Goal: Task Accomplishment & Management: Complete application form

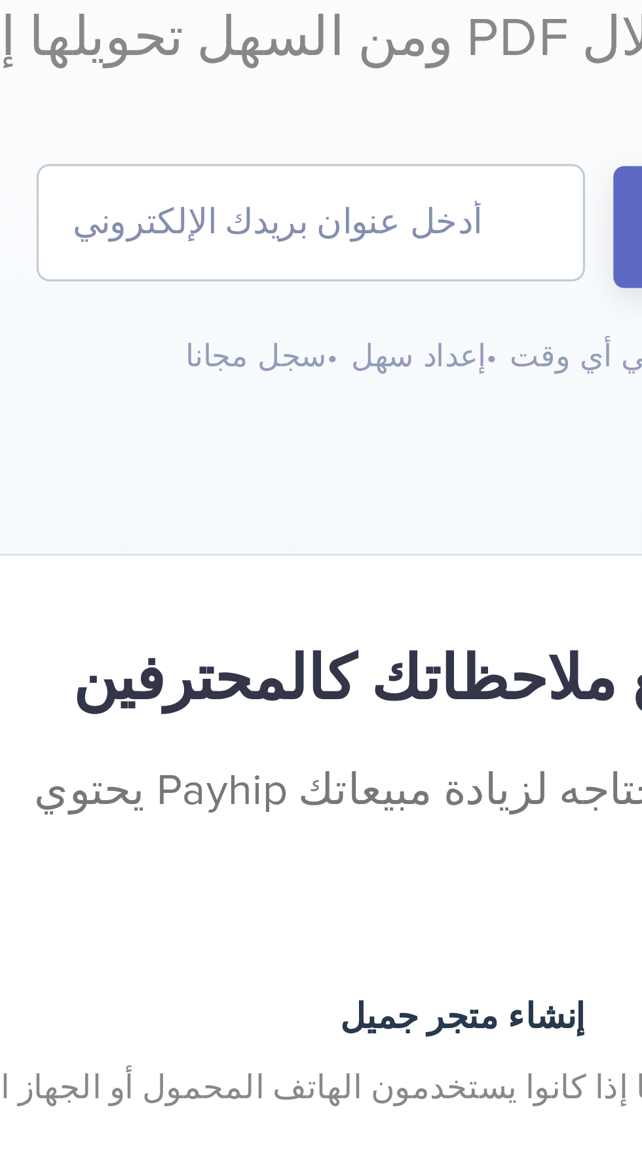
click at [269, 291] on input "email" at bounding box center [277, 294] width 164 height 34
paste input "dhulkefl2025@gmail.com"
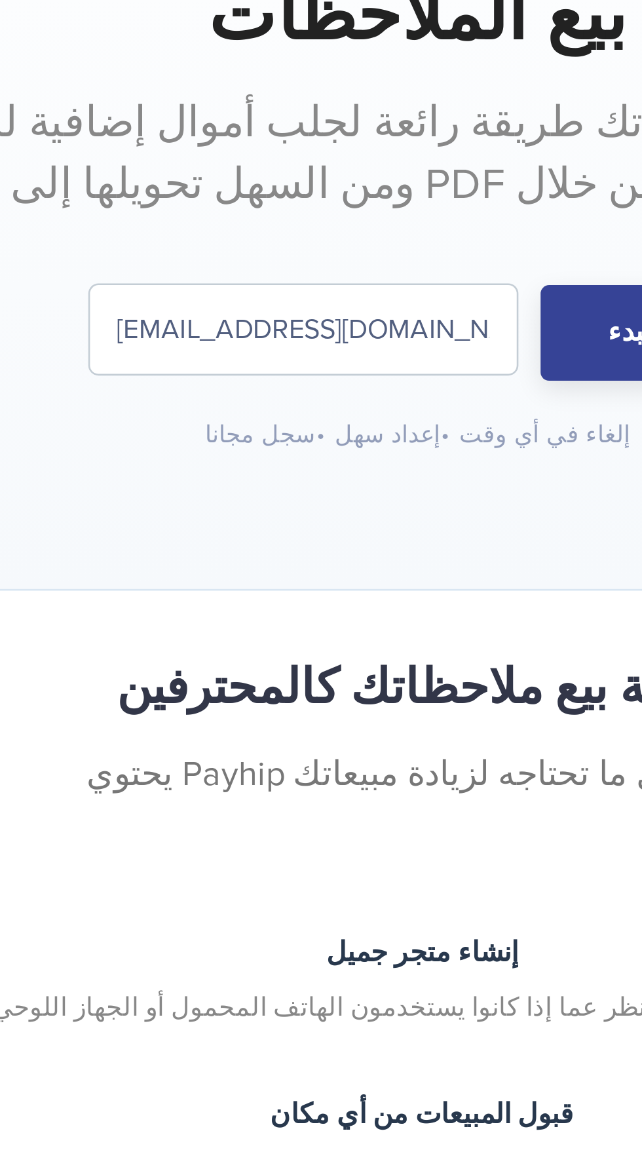
type input "dhulkefl2025@gmail.com"
click at [397, 302] on button "البدء" at bounding box center [407, 295] width 79 height 37
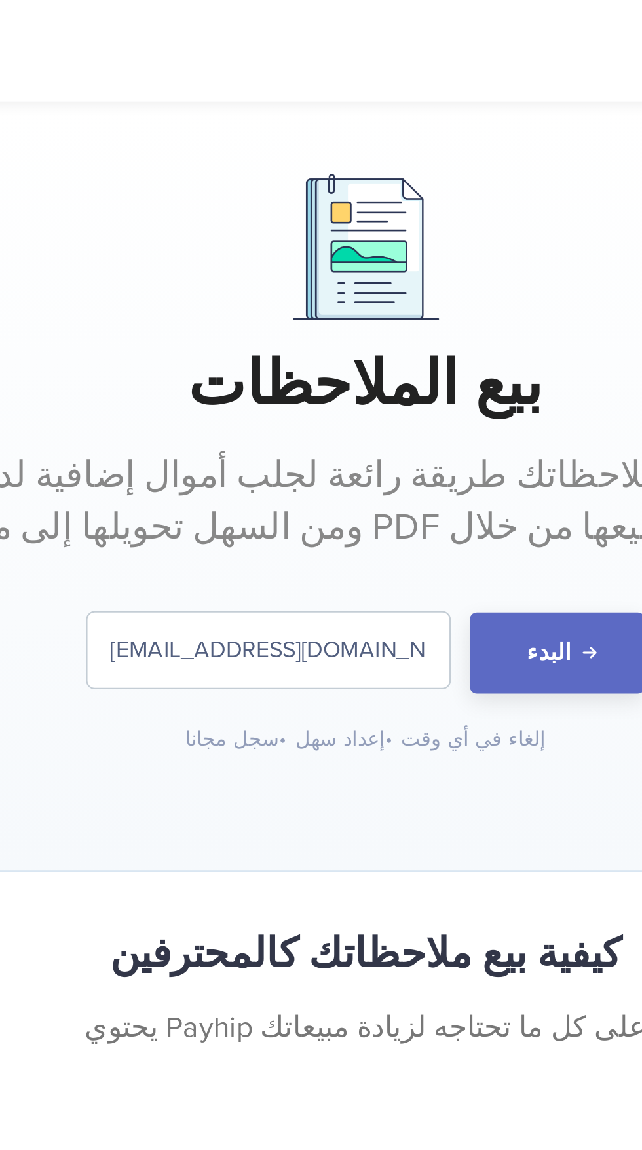
click at [344, 288] on input "dhulkefl2025@gmail.com" at bounding box center [277, 294] width 164 height 34
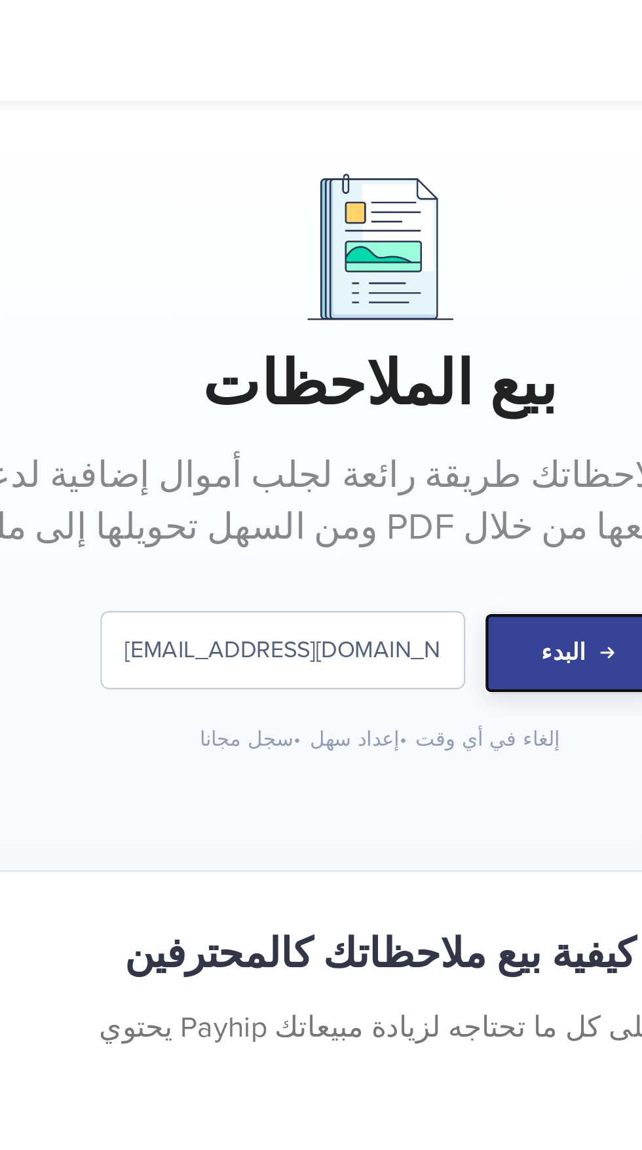
click at [424, 294] on button "البدء" at bounding box center [407, 295] width 79 height 37
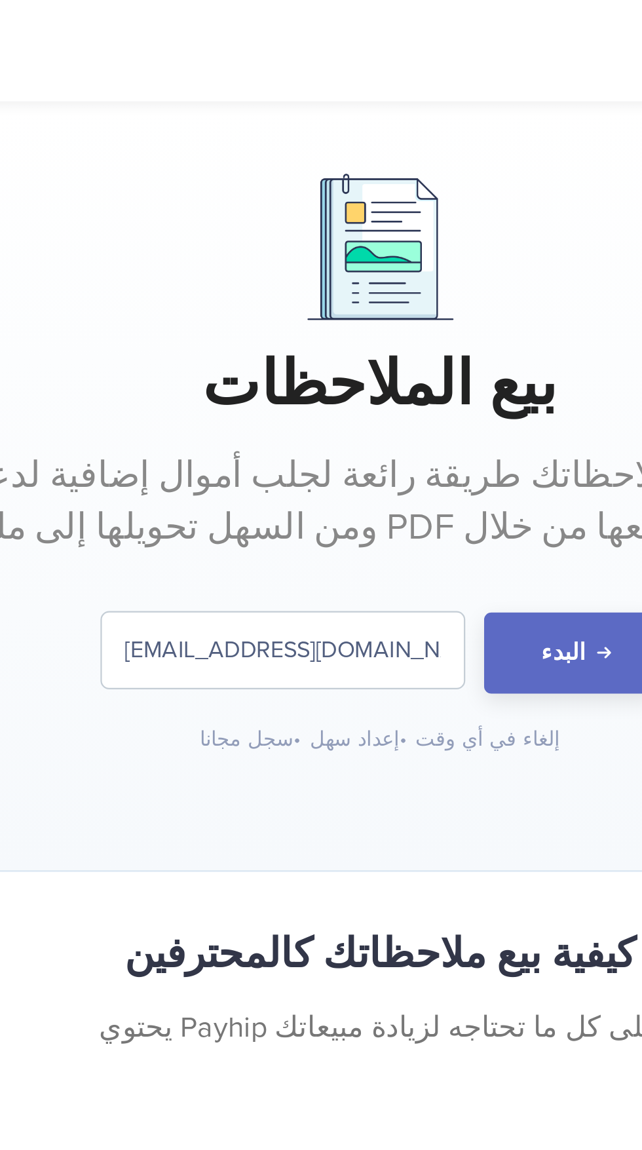
click at [324, 308] on input "[EMAIL_ADDRESS][DOMAIN_NAME]" at bounding box center [277, 294] width 164 height 34
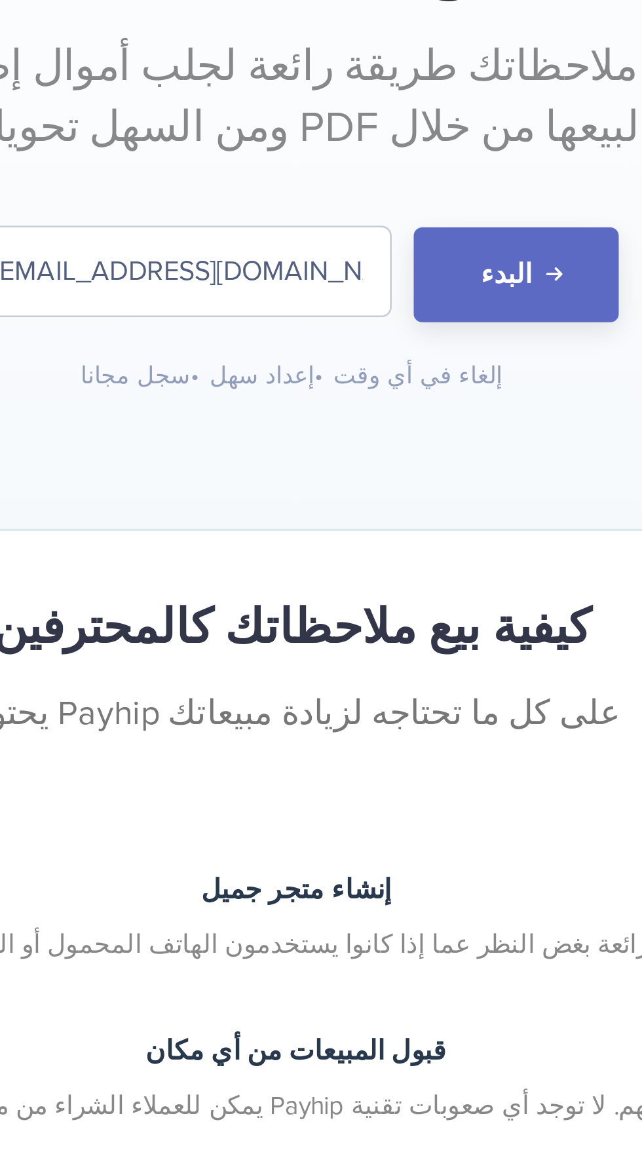
click at [279, 297] on input "[EMAIL_ADDRESS][DOMAIN_NAME]" at bounding box center [277, 294] width 164 height 34
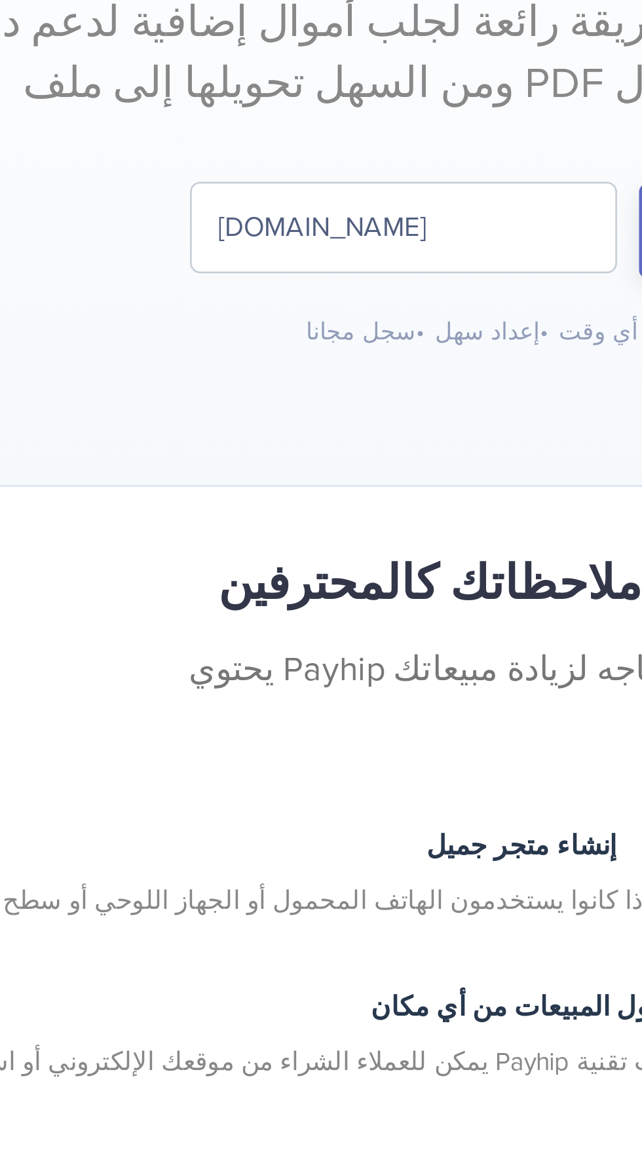
click at [281, 294] on input "dhugmail.com" at bounding box center [277, 294] width 164 height 34
type input "d"
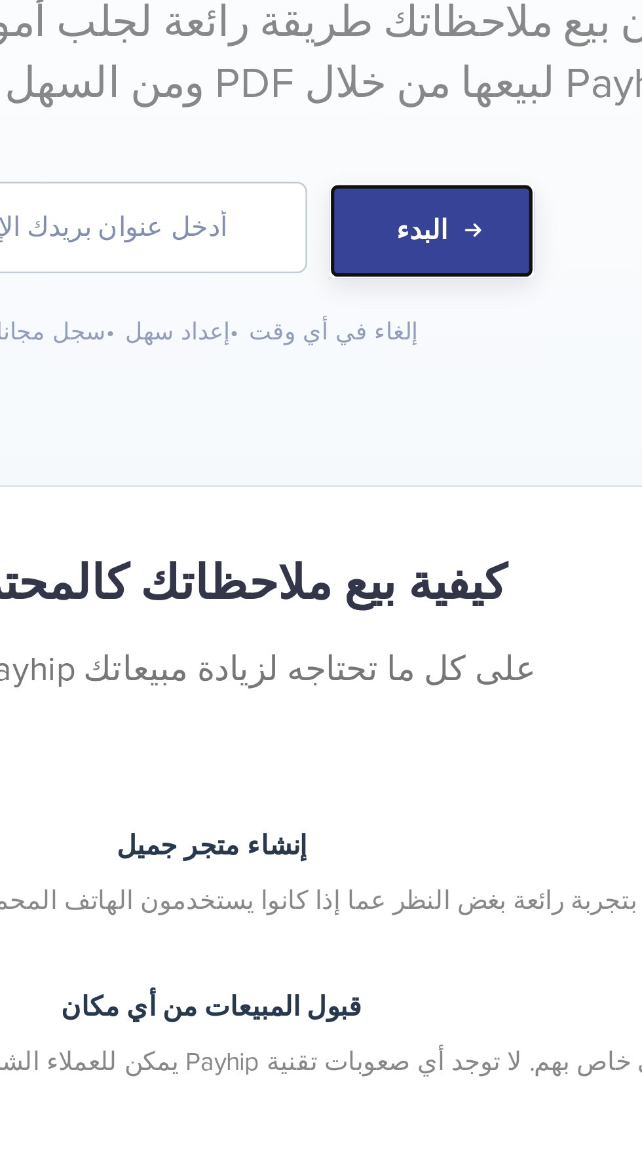
click at [403, 296] on font "البدء" at bounding box center [405, 295] width 20 height 13
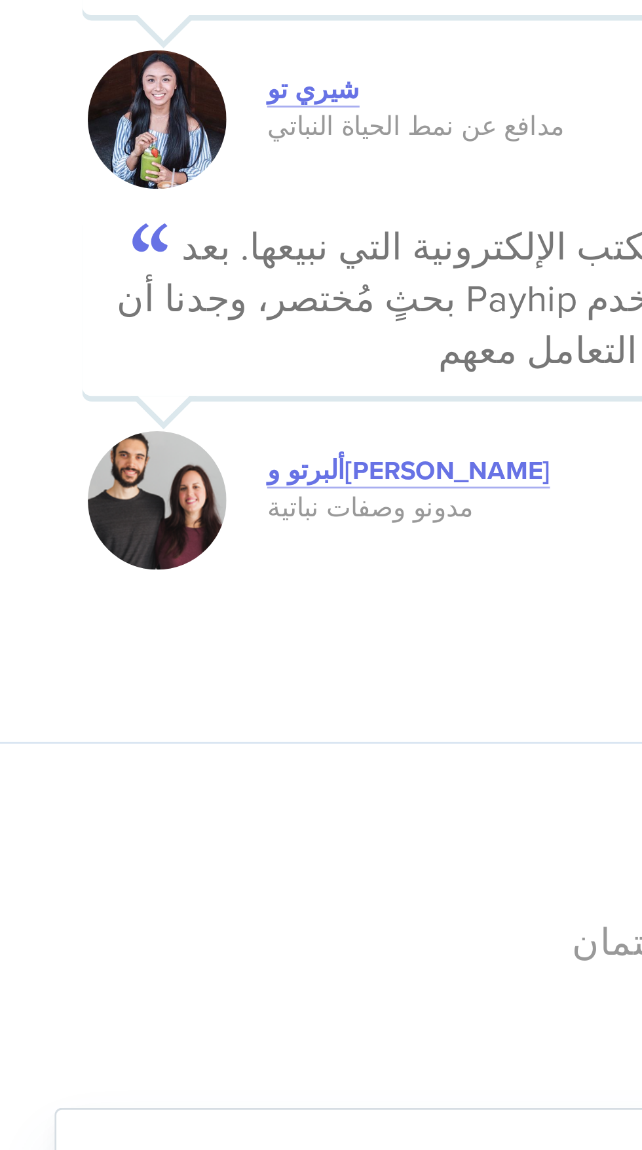
scroll to position [1892, 0]
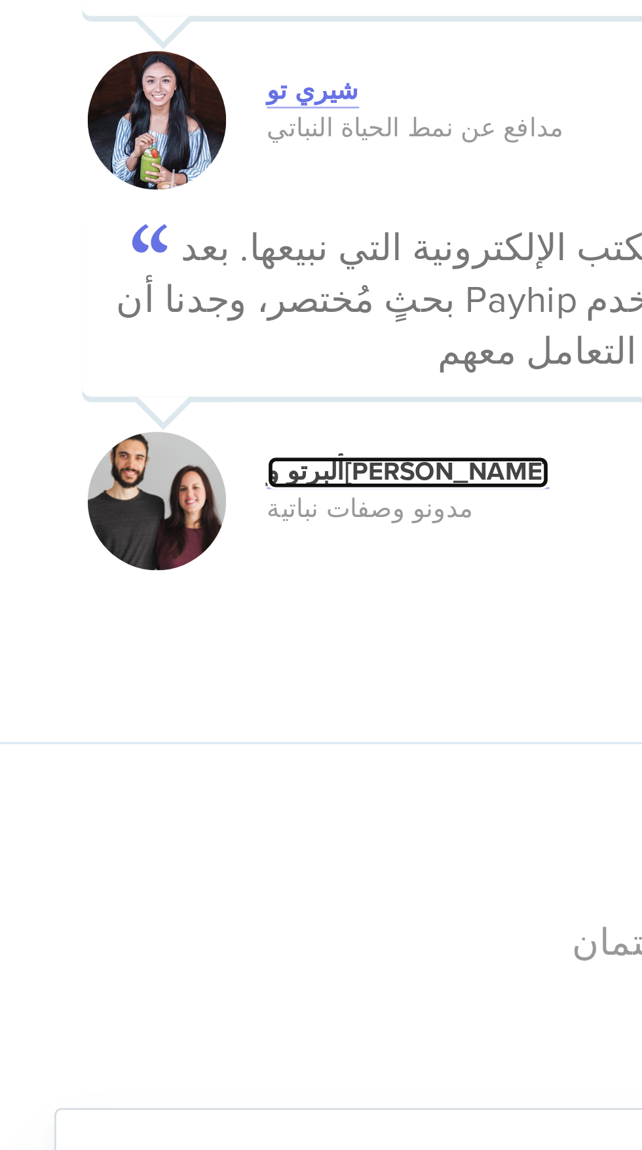
click at [159, 393] on font "ألبرتو و[PERSON_NAME]" at bounding box center [180, 387] width 100 height 11
click at [156, 393] on font "ألبرتو و[PERSON_NAME]" at bounding box center [180, 387] width 100 height 11
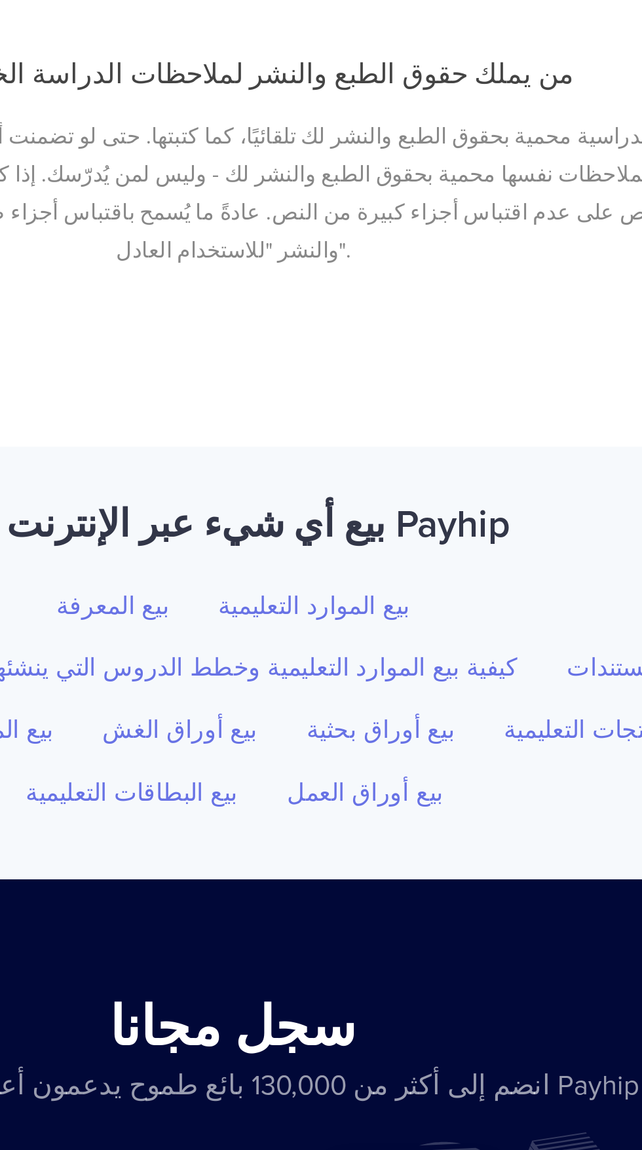
scroll to position [5050, 0]
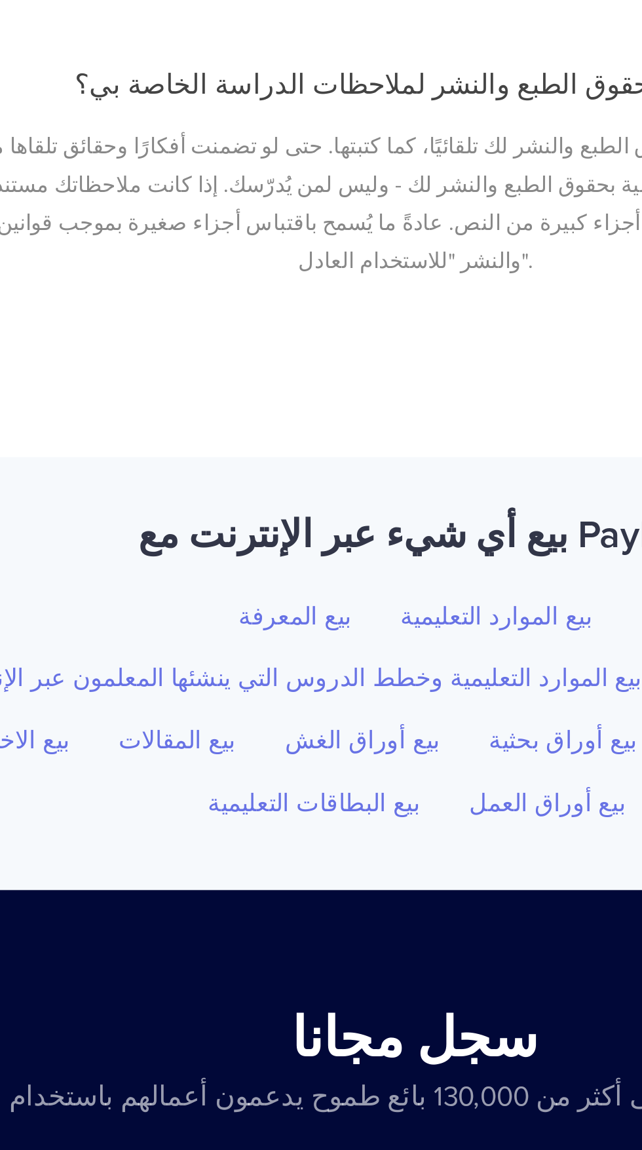
click at [263, 1141] on input "email" at bounding box center [277, 1158] width 164 height 34
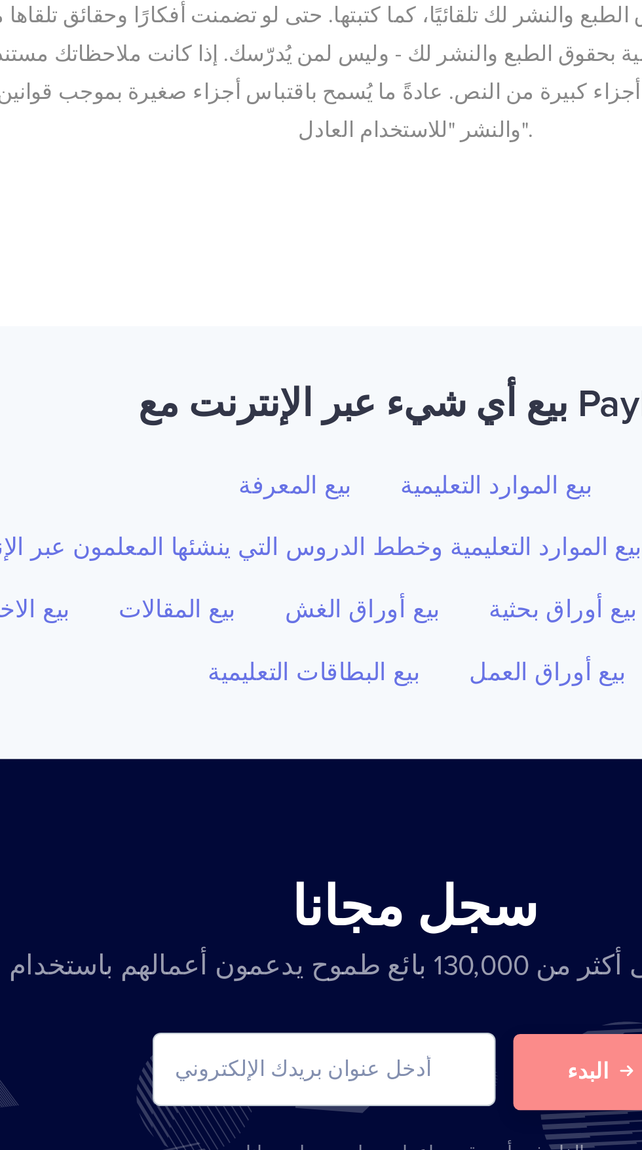
paste input "[EMAIL_ADDRESS][DOMAIN_NAME]"
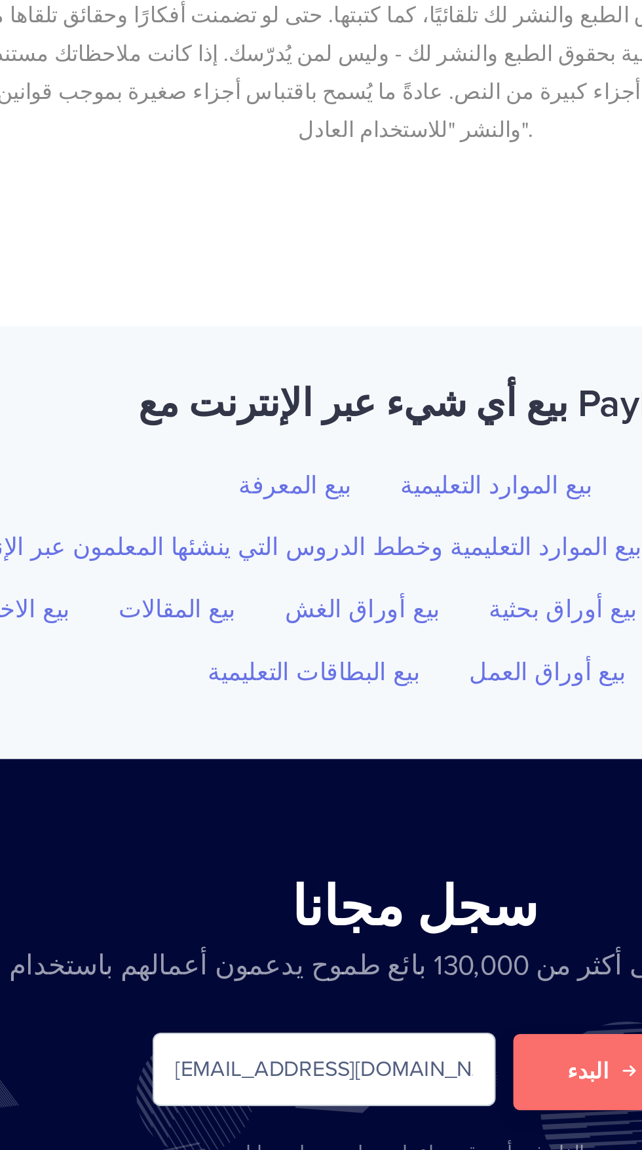
type input "[EMAIL_ADDRESS][DOMAIN_NAME]"
click at [397, 1107] on font "البدء" at bounding box center [405, 1113] width 20 height 13
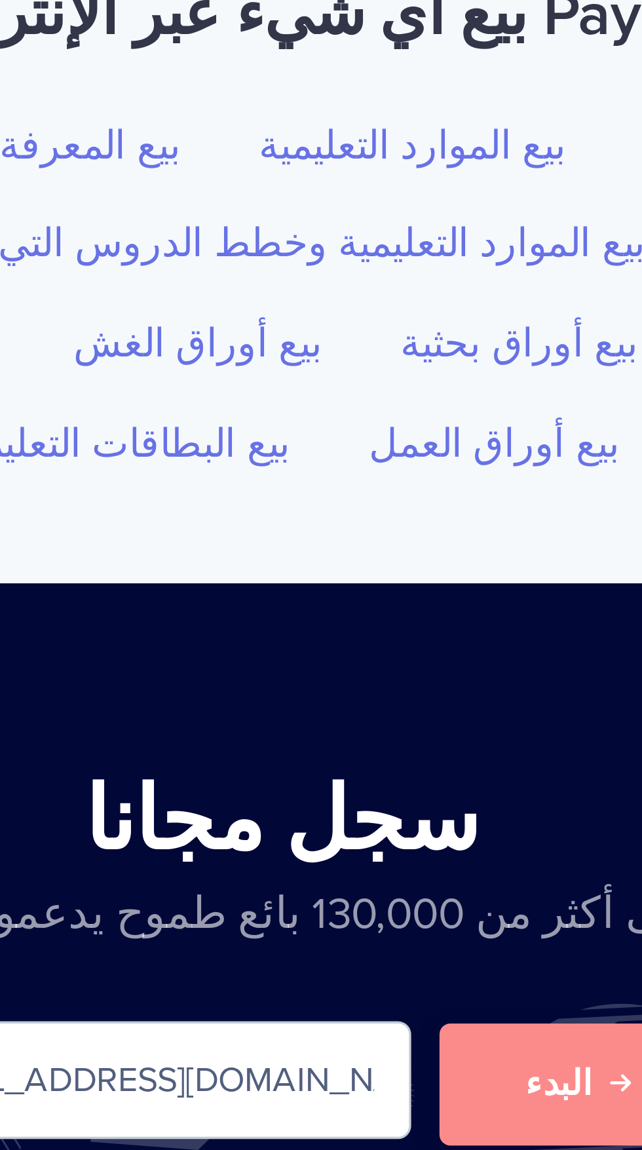
scroll to position [5142, 0]
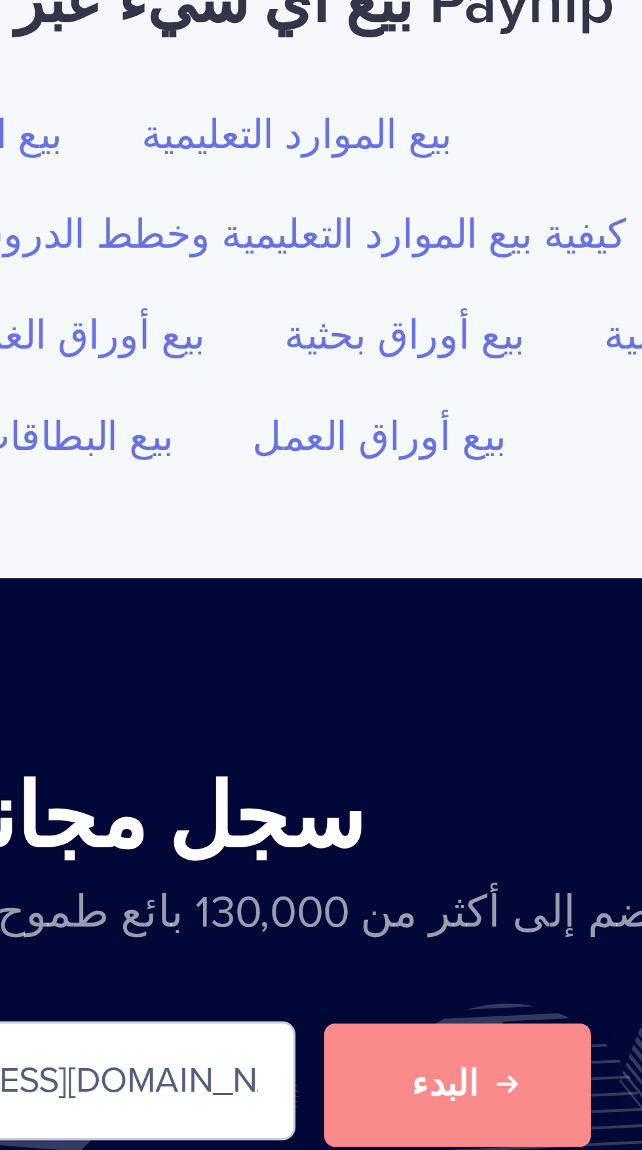
click at [370, 1049] on div "[EMAIL_ADDRESS][DOMAIN_NAME] البدء سجل مجانا • إعداد سهل • إلغاء في أي وقت" at bounding box center [321, 1081] width 514 height 64
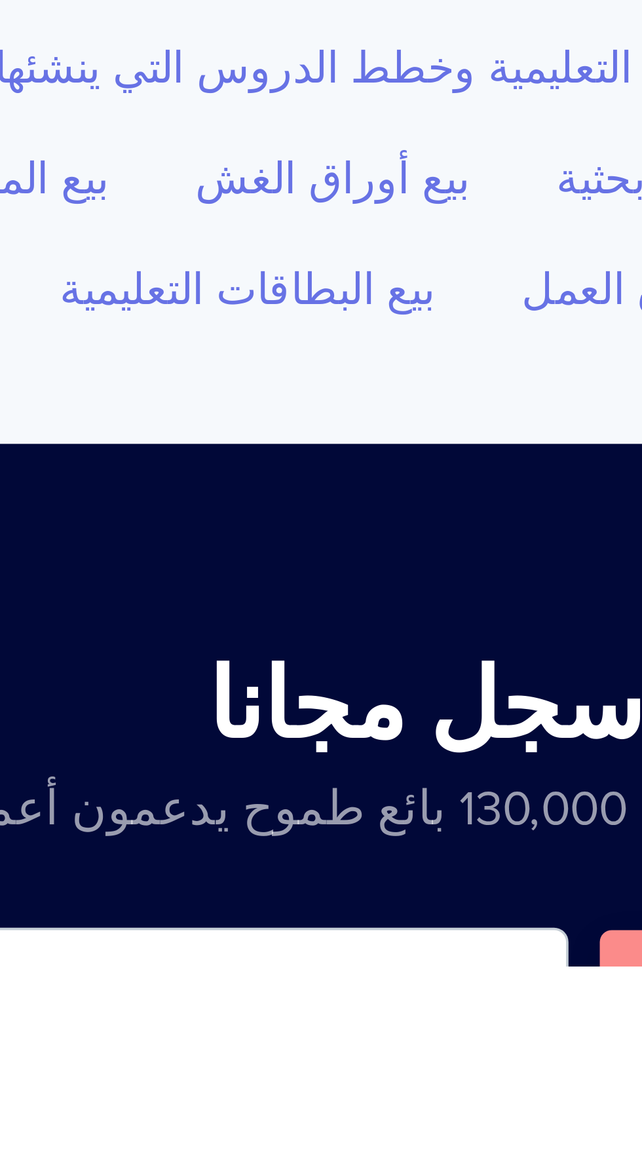
scroll to position [5050, 0]
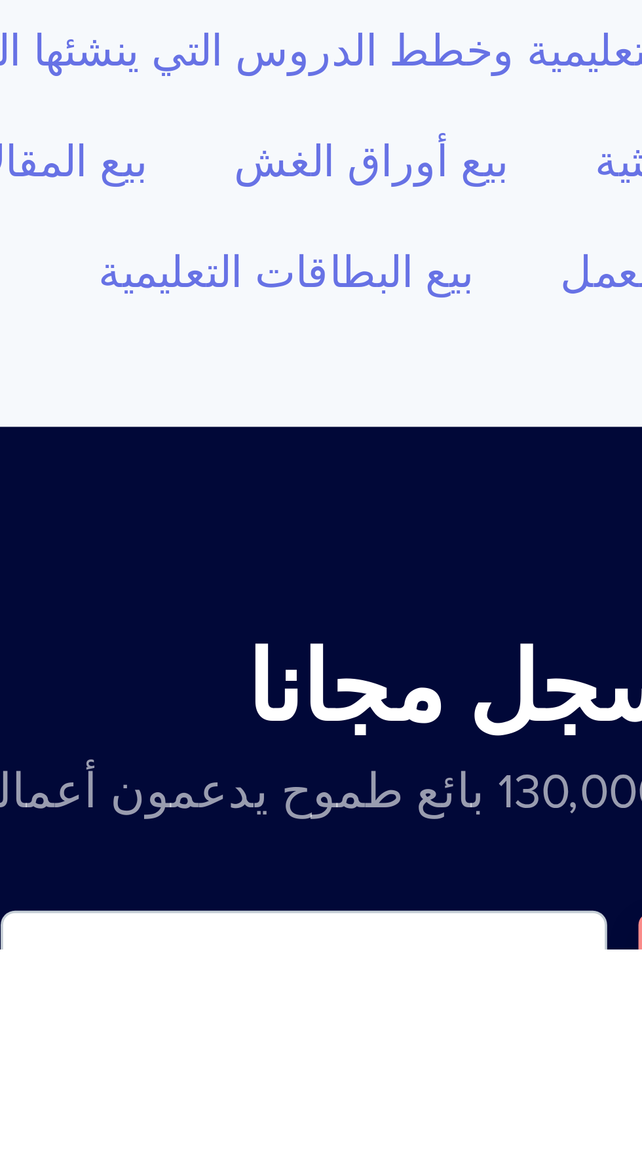
click at [335, 1141] on input "[EMAIL_ADDRESS][DOMAIN_NAME]" at bounding box center [277, 1158] width 164 height 34
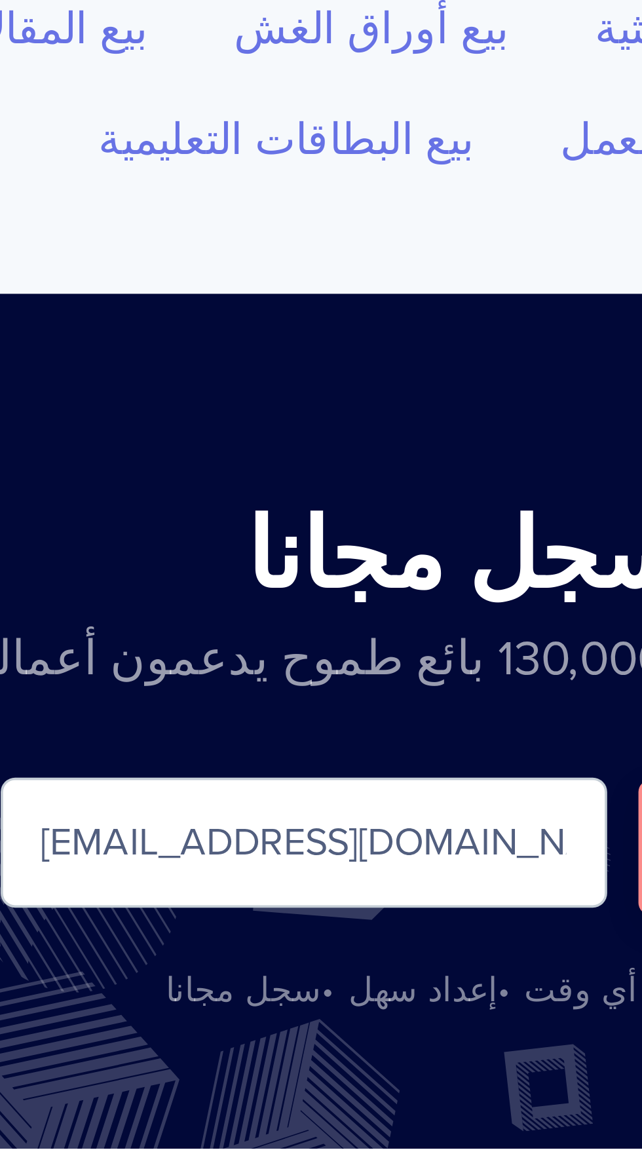
click at [277, 1050] on input "[EMAIL_ADDRESS][DOMAIN_NAME]" at bounding box center [277, 1067] width 164 height 34
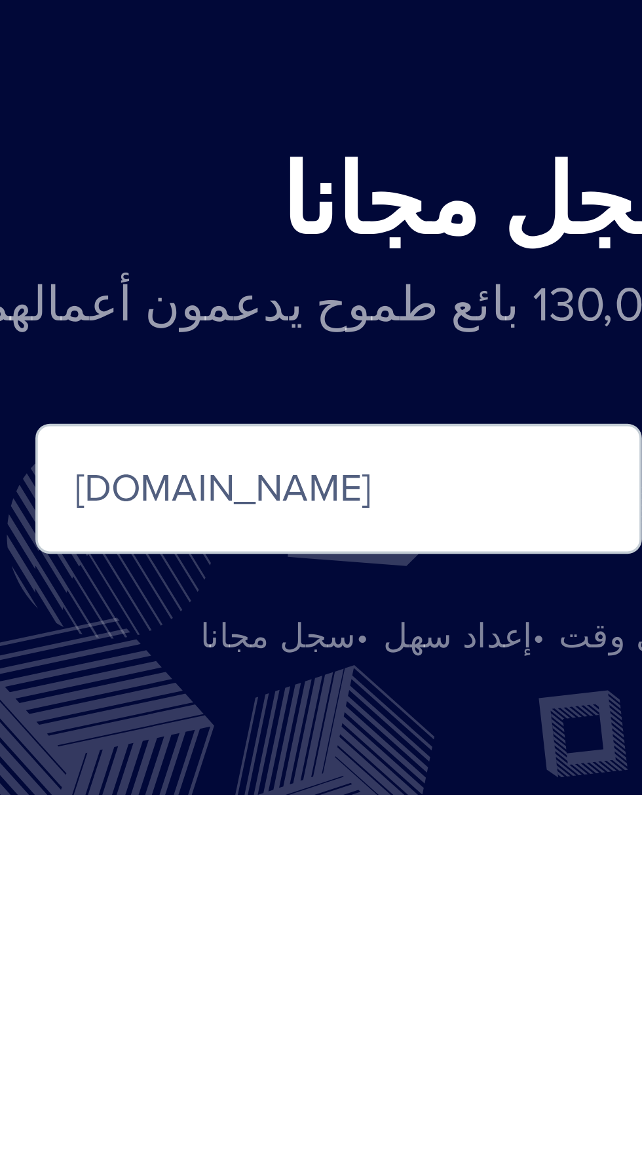
click at [265, 1050] on input "[DOMAIN_NAME]" at bounding box center [277, 1067] width 164 height 34
type input "g"
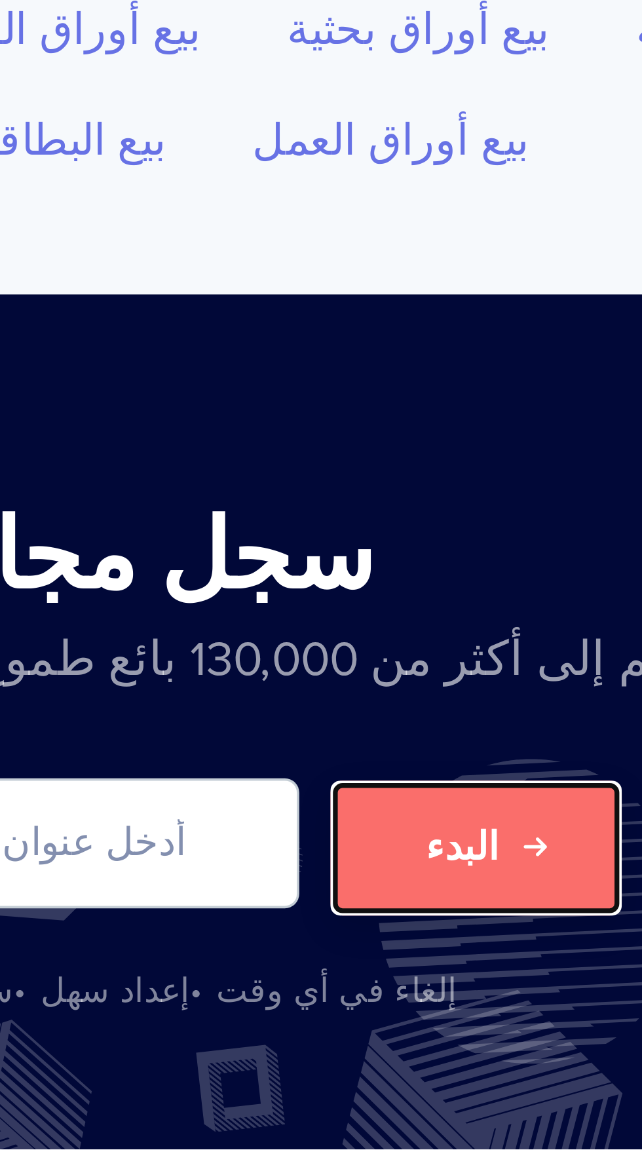
click at [403, 1062] on font "البدء" at bounding box center [405, 1068] width 20 height 13
